Goal: Find specific page/section: Find specific page/section

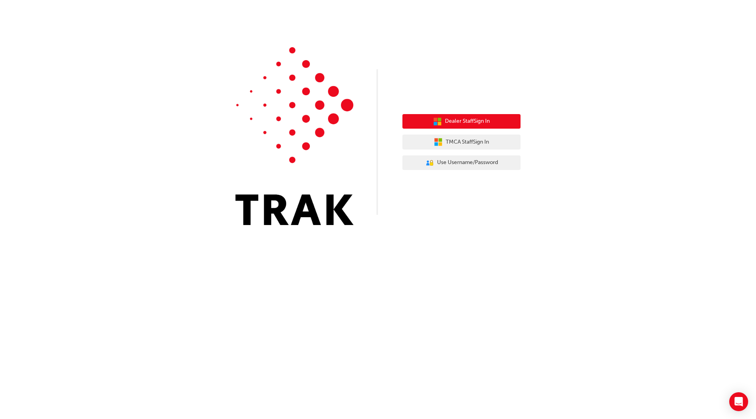
click at [458, 127] on button "Dealer Staff Sign In" at bounding box center [461, 121] width 118 height 15
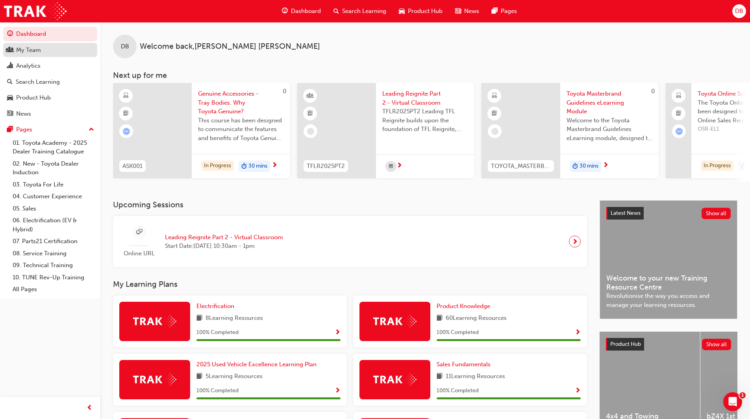
click at [59, 52] on div "My Team" at bounding box center [50, 50] width 86 height 10
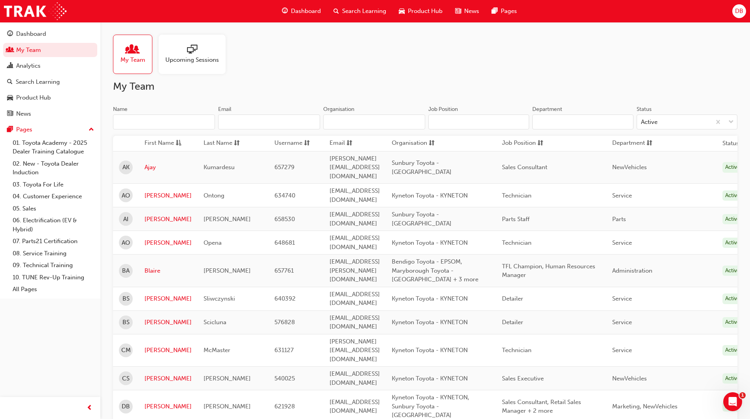
click at [188, 128] on input "Name" at bounding box center [164, 122] width 102 height 15
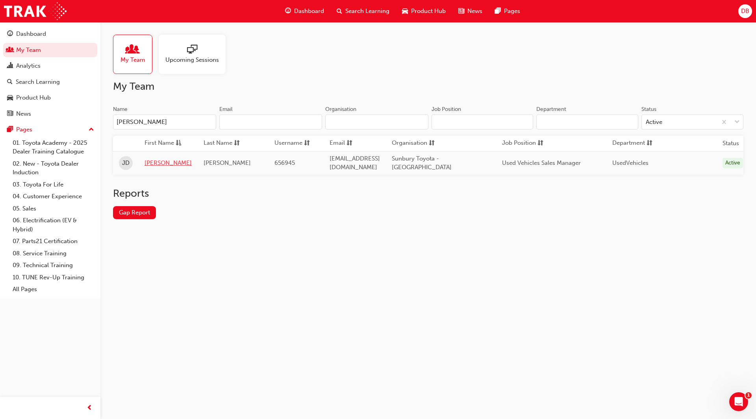
type input "jos"
click at [160, 162] on link "Joseph" at bounding box center [167, 163] width 47 height 9
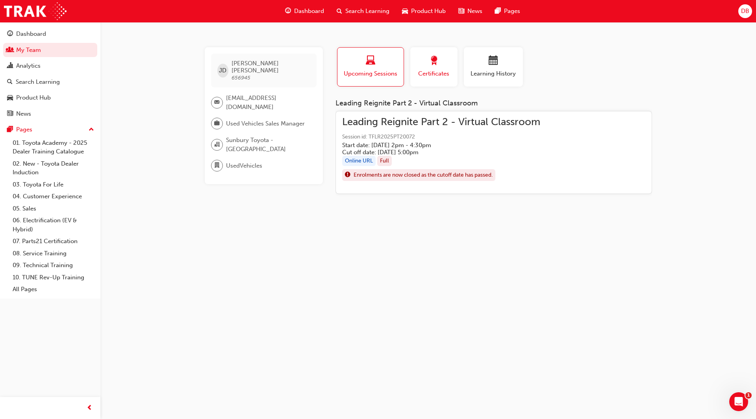
click at [440, 73] on span "Certificates" at bounding box center [433, 73] width 35 height 9
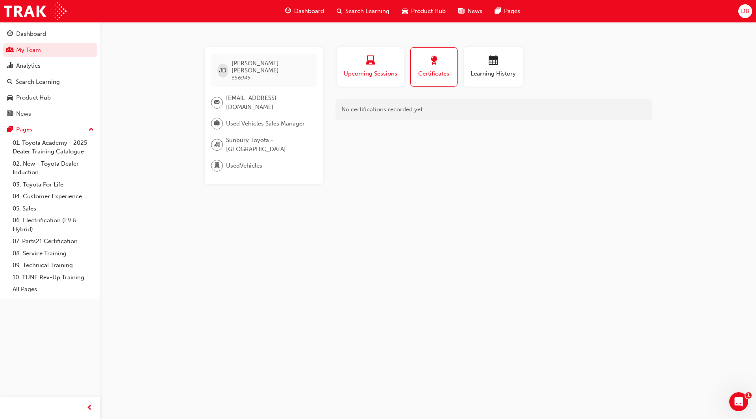
click at [388, 70] on span "Upcoming Sessions" at bounding box center [370, 73] width 55 height 9
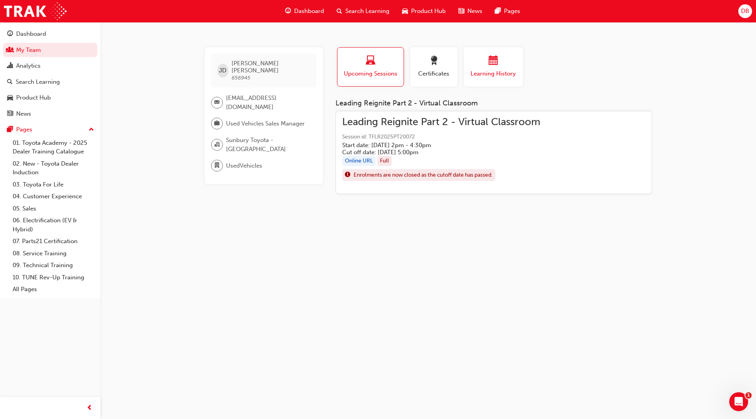
click at [476, 68] on div "Learning History" at bounding box center [493, 67] width 47 height 22
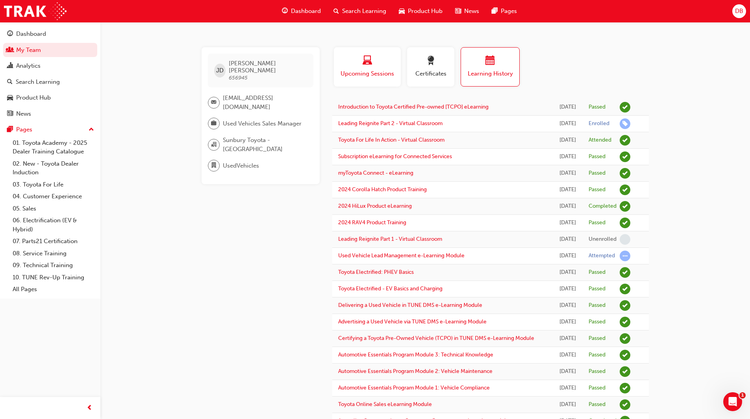
click at [384, 66] on div "button" at bounding box center [367, 62] width 55 height 12
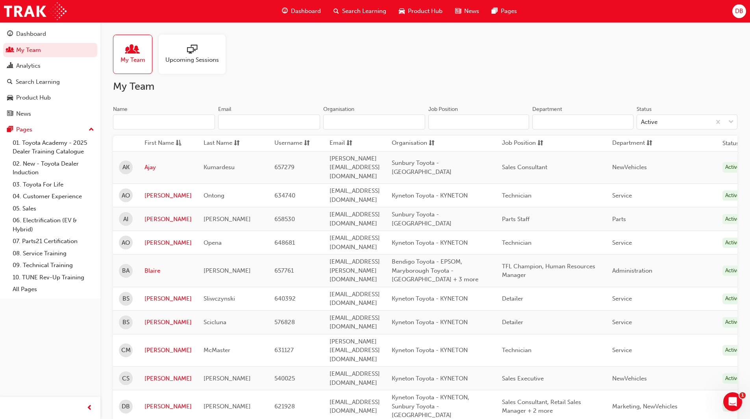
click at [180, 118] on input "Name" at bounding box center [164, 122] width 102 height 15
type input "a"
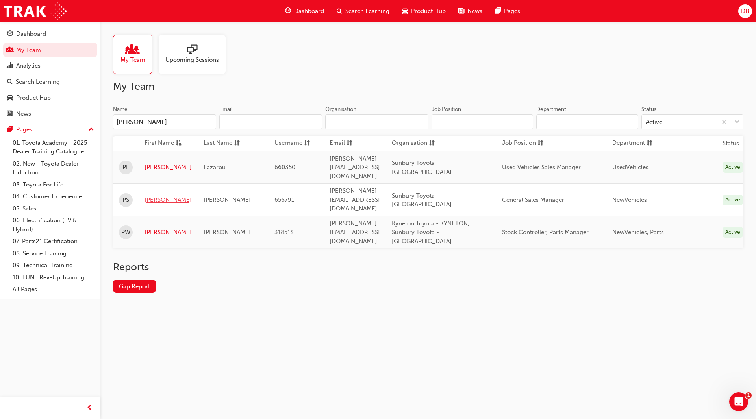
type input "paul"
click at [154, 196] on link "Paul" at bounding box center [167, 200] width 47 height 9
